Goal: Task Accomplishment & Management: Complete application form

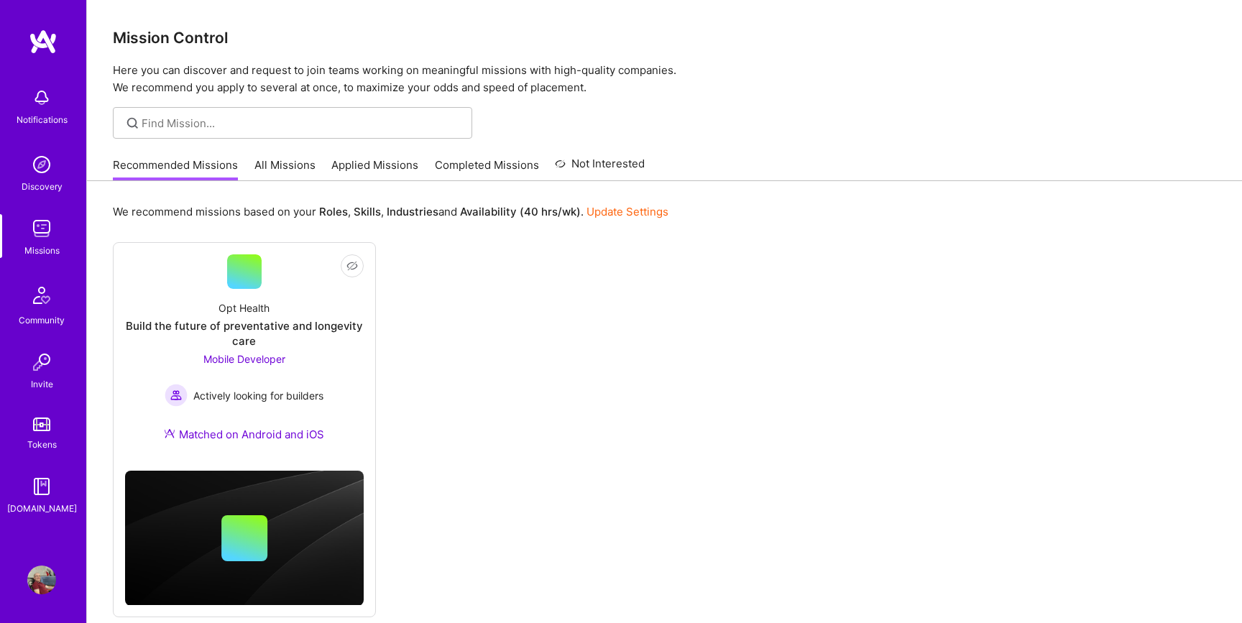
click at [289, 156] on div "Recommended Missions All Missions Applied Missions Completed Missions Not Inter…" at bounding box center [379, 164] width 532 height 31
click at [291, 167] on link "All Missions" at bounding box center [284, 169] width 61 height 24
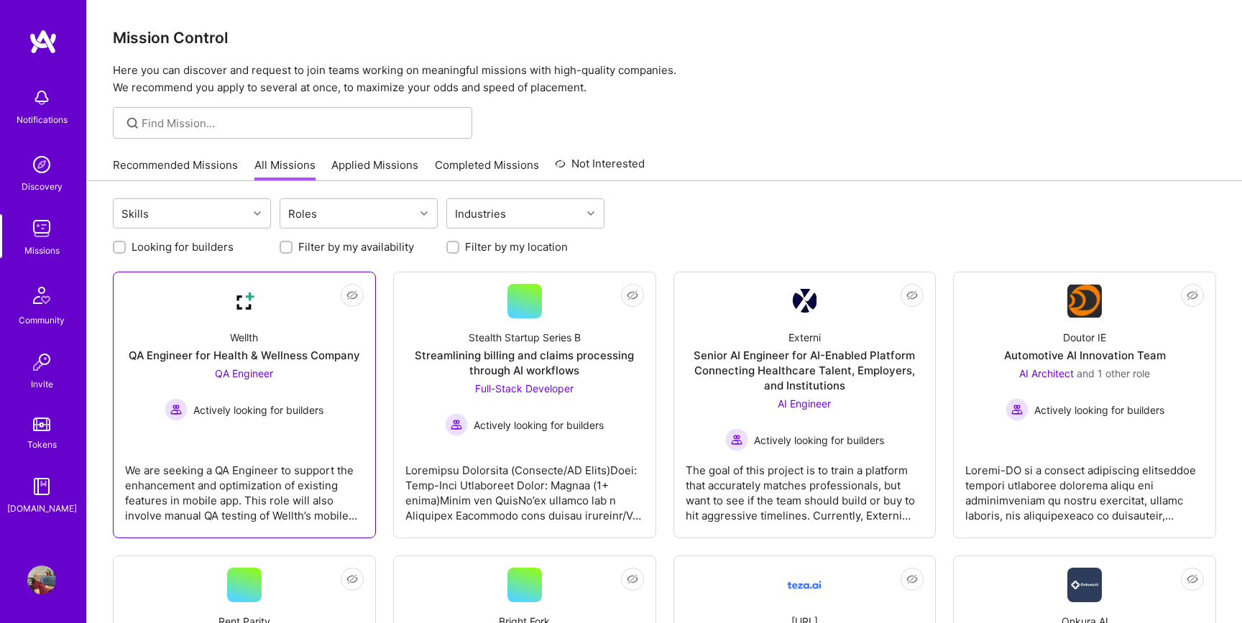
click at [273, 366] on div "QA Engineer Actively looking for builders" at bounding box center [244, 393] width 159 height 55
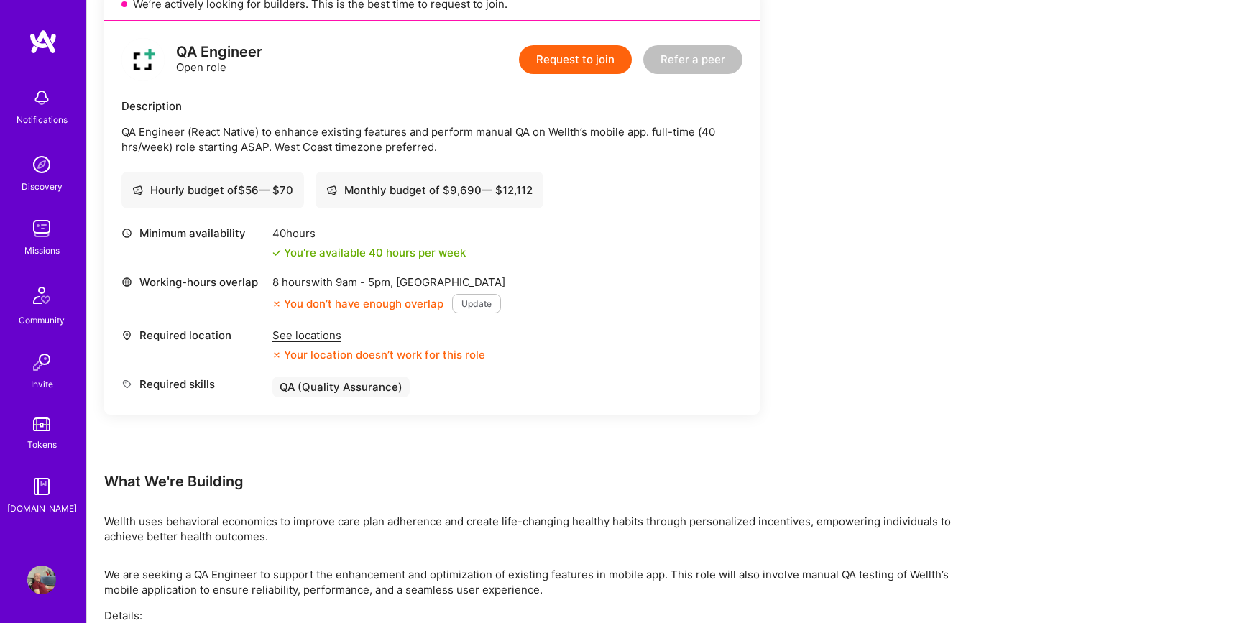
scroll to position [375, 0]
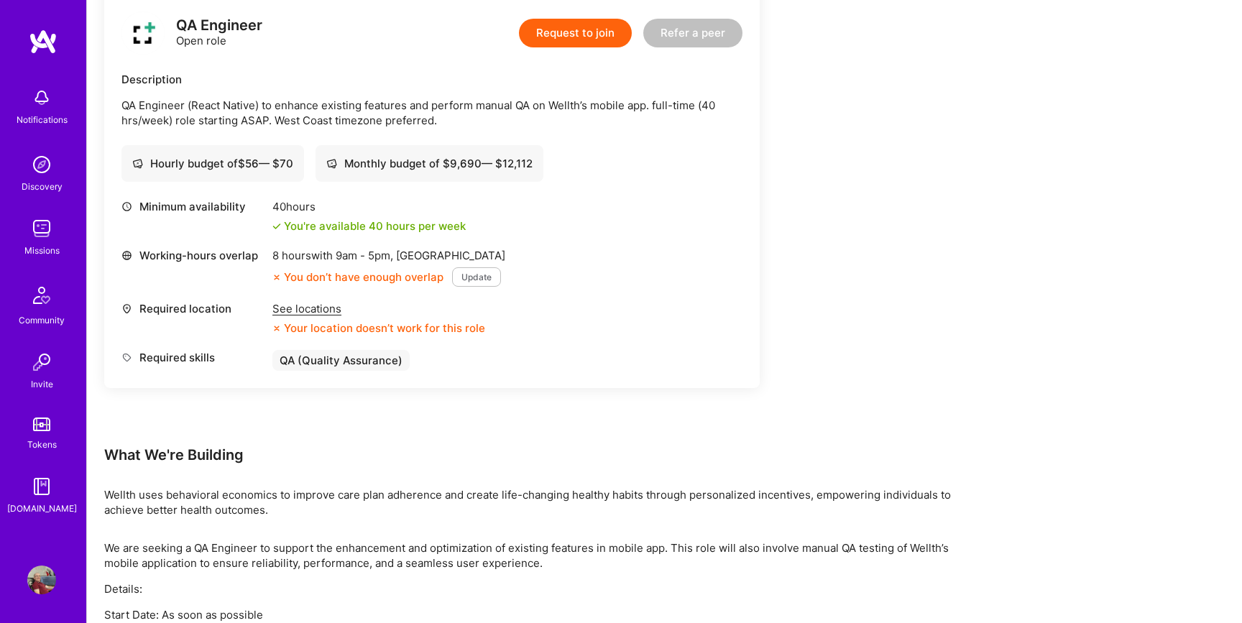
click at [325, 310] on div "See locations" at bounding box center [378, 308] width 213 height 15
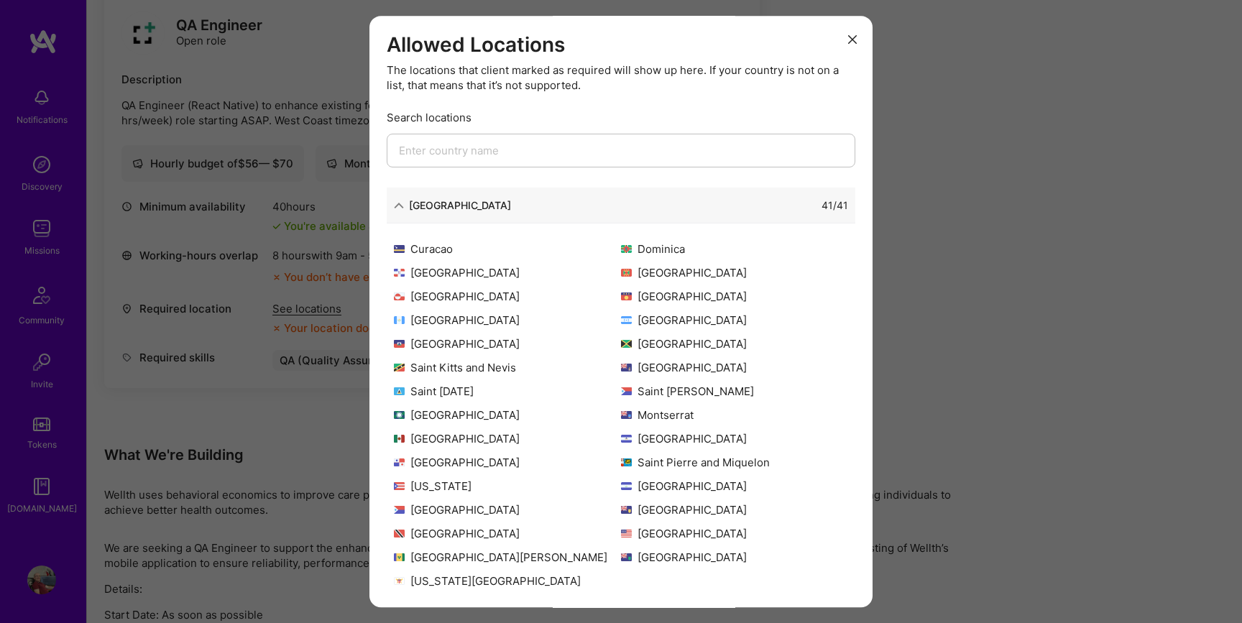
scroll to position [0, 0]
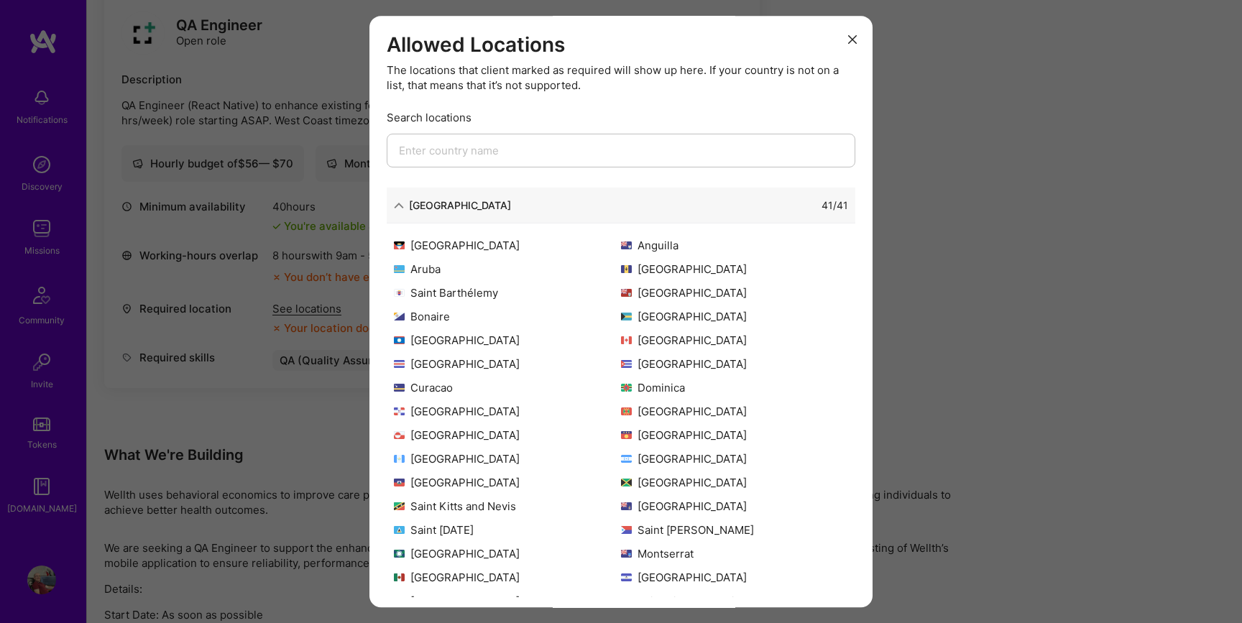
click at [851, 34] on button "modal" at bounding box center [852, 39] width 17 height 24
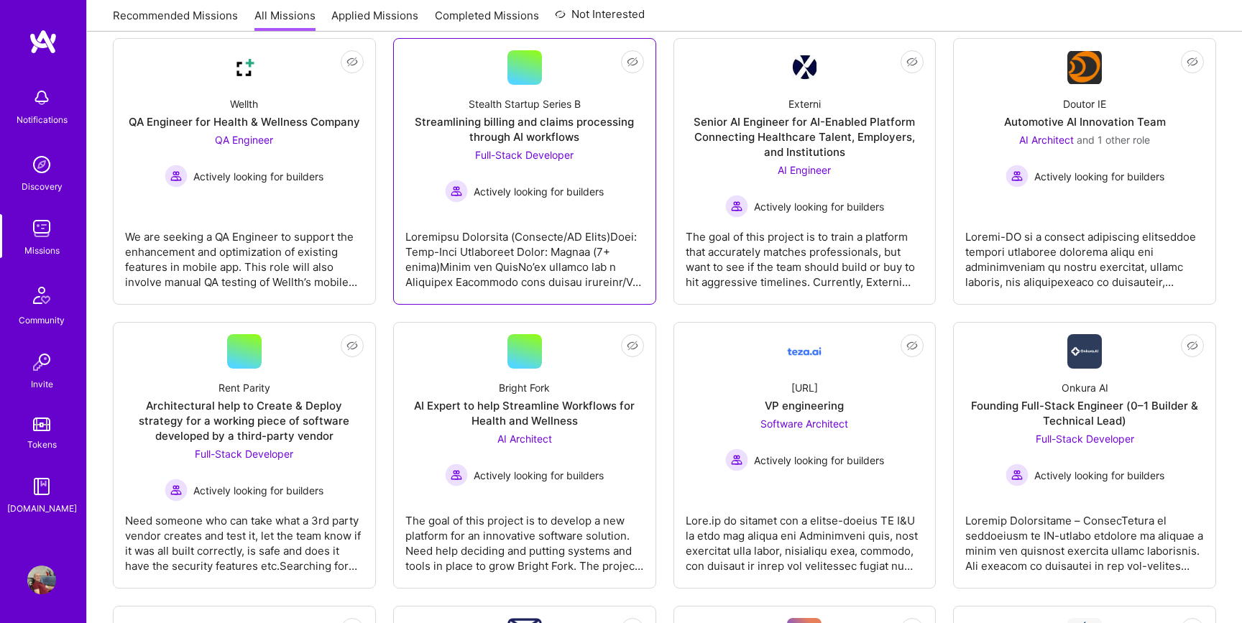
scroll to position [244, 0]
